Goal: Task Accomplishment & Management: Use online tool/utility

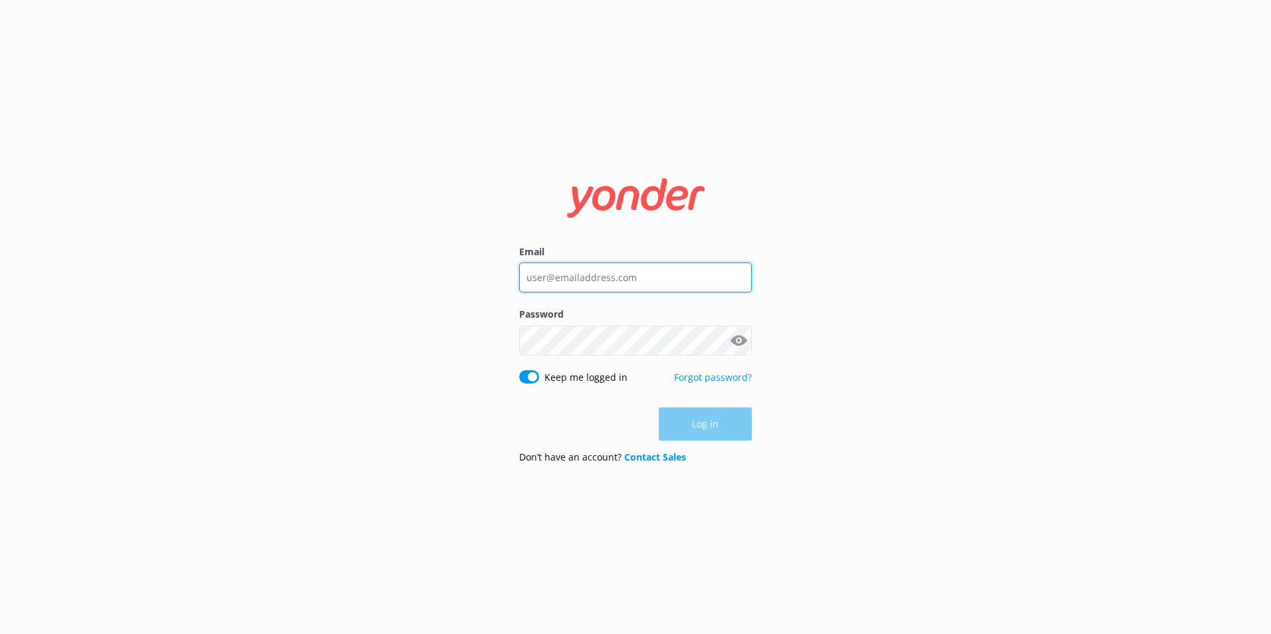
type input "[EMAIL_ADDRESS][DOMAIN_NAME]"
click at [697, 427] on div "Log in" at bounding box center [635, 424] width 233 height 33
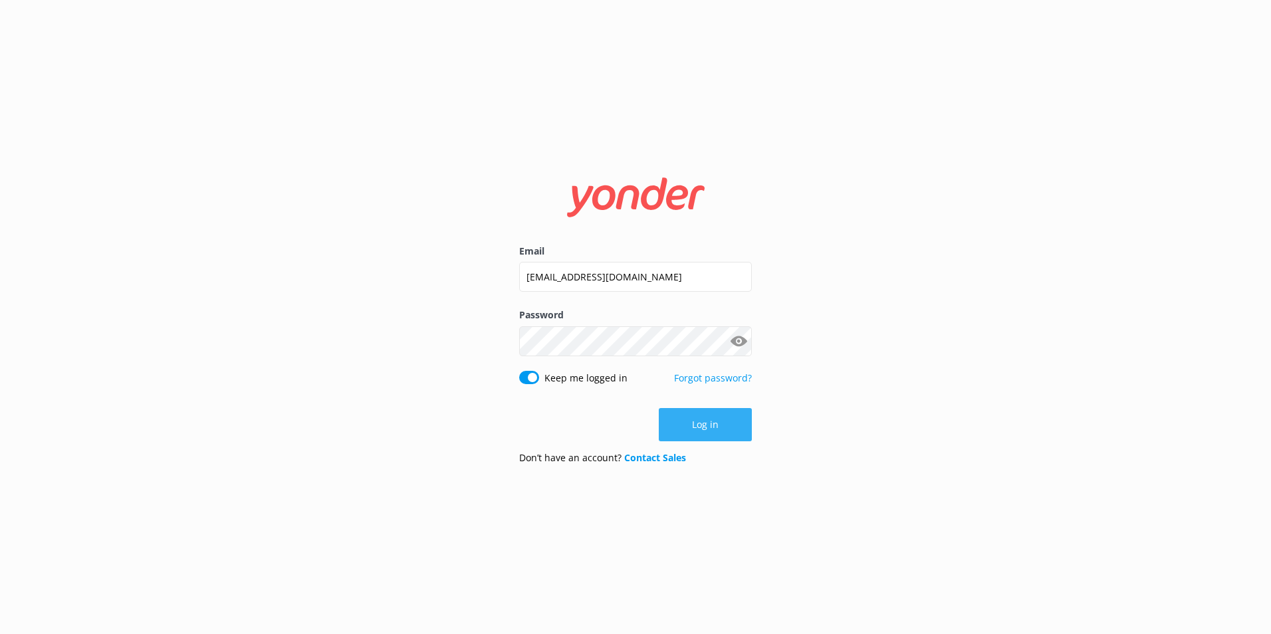
click at [711, 424] on button "Log in" at bounding box center [705, 424] width 93 height 33
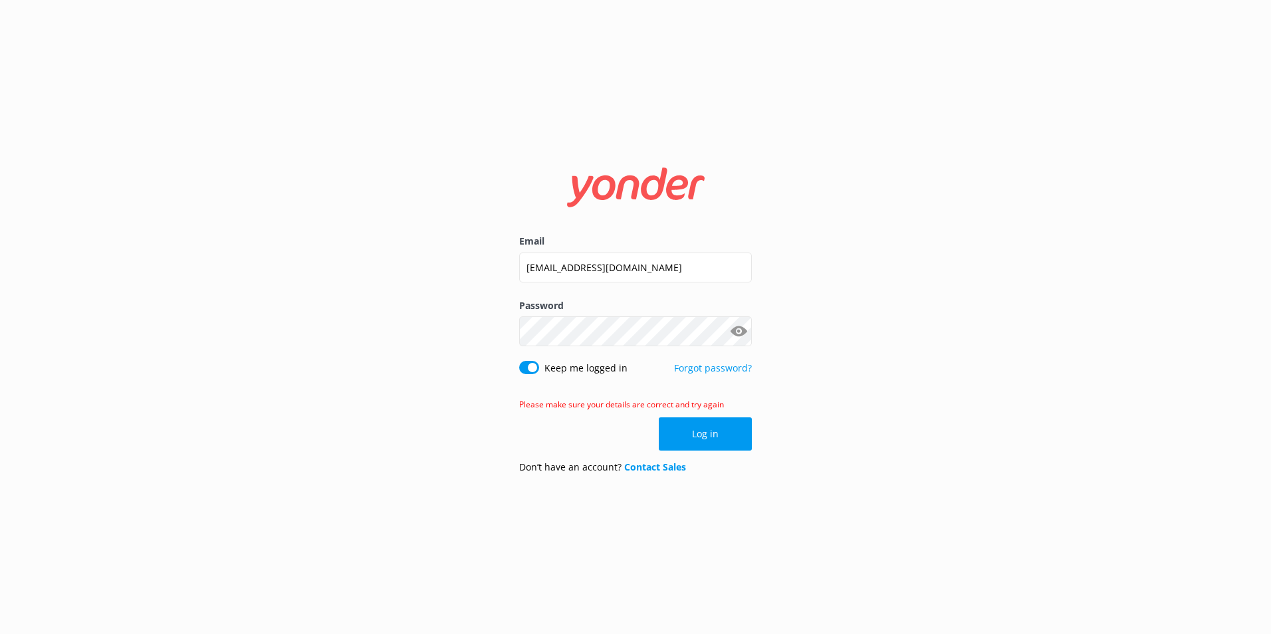
click at [735, 332] on button "Show password" at bounding box center [738, 332] width 27 height 27
